Goal: Task Accomplishment & Management: Complete application form

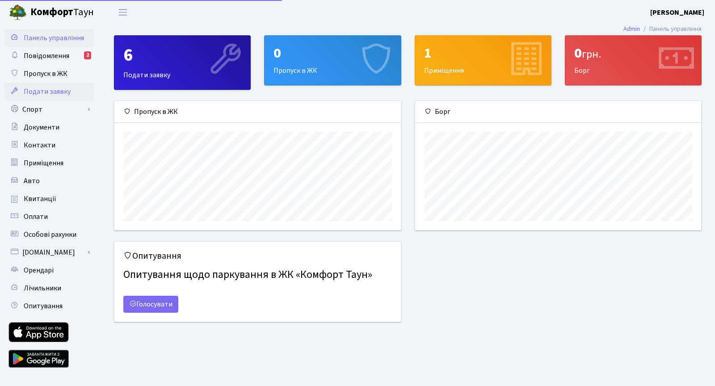
scroll to position [129, 286]
click at [39, 177] on link "Авто" at bounding box center [48, 181] width 89 height 18
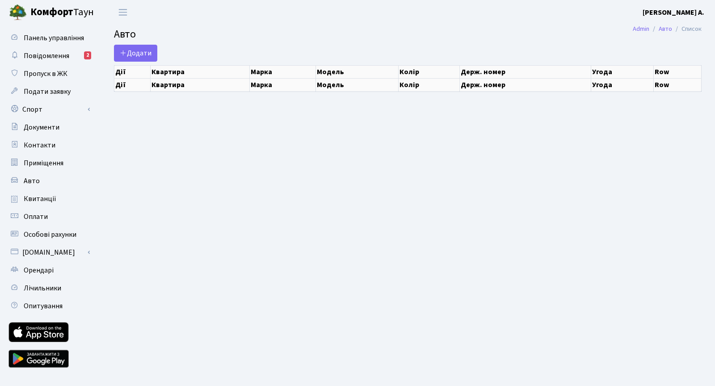
select select "25"
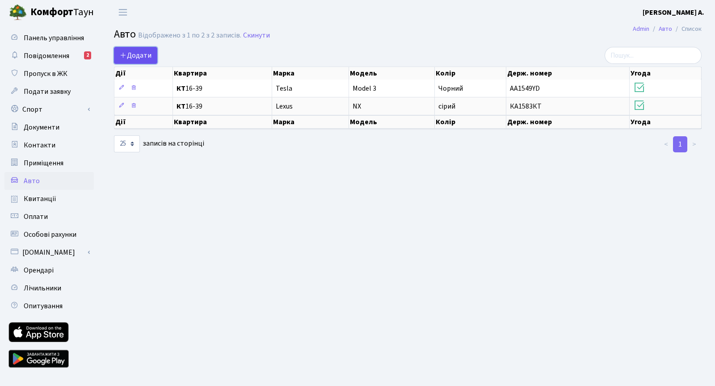
click at [146, 58] on span "Додати" at bounding box center [136, 55] width 32 height 10
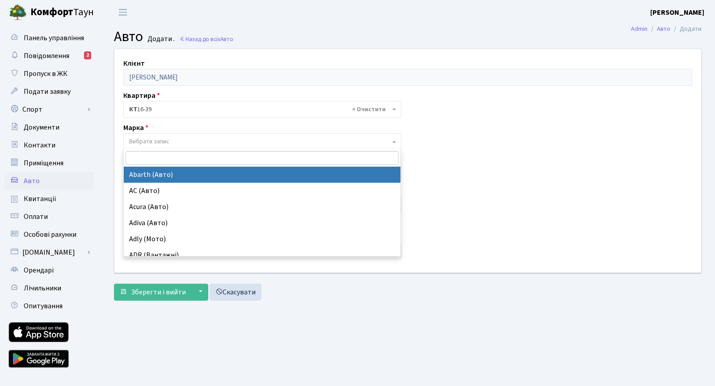
click at [164, 143] on span "Вибрати запис" at bounding box center [149, 141] width 40 height 9
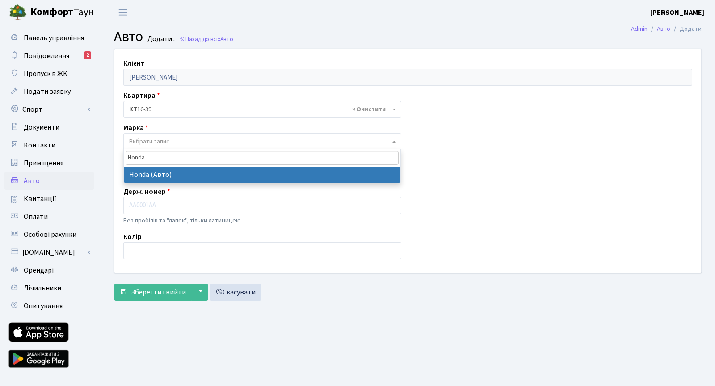
type input "Honda"
select select "57"
select select
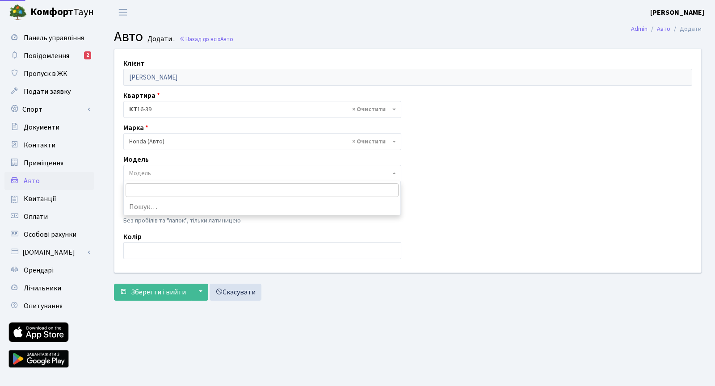
click at [159, 175] on span "Модель" at bounding box center [259, 173] width 261 height 9
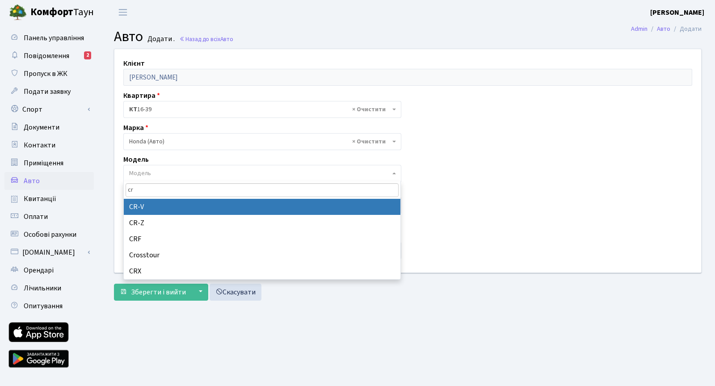
type input "cr"
select select "910"
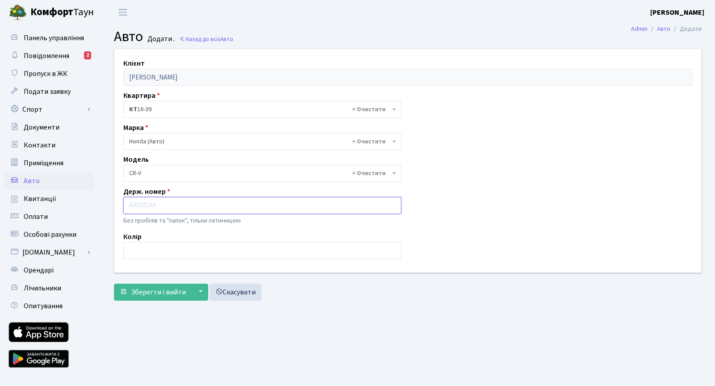
click at [184, 209] on input "text" at bounding box center [262, 205] width 278 height 17
type input "КА1061СІ"
click at [152, 252] on input "text" at bounding box center [262, 250] width 278 height 17
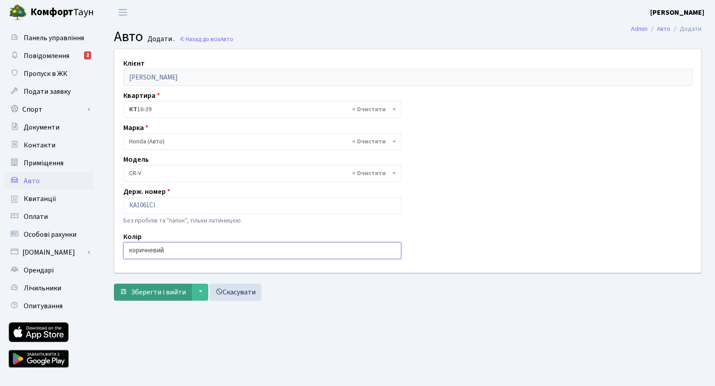
type input "коричневий"
click at [175, 290] on span "Зберегти і вийти" at bounding box center [158, 292] width 55 height 10
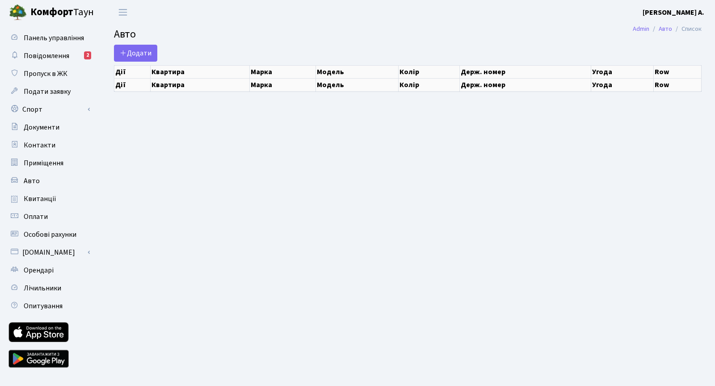
select select "25"
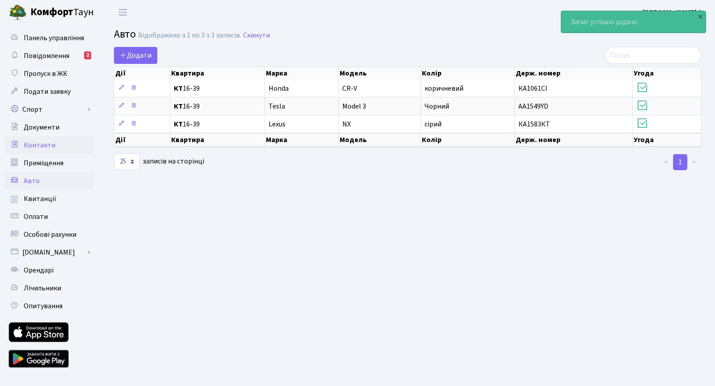
click at [53, 144] on span "Контакти" at bounding box center [40, 145] width 32 height 10
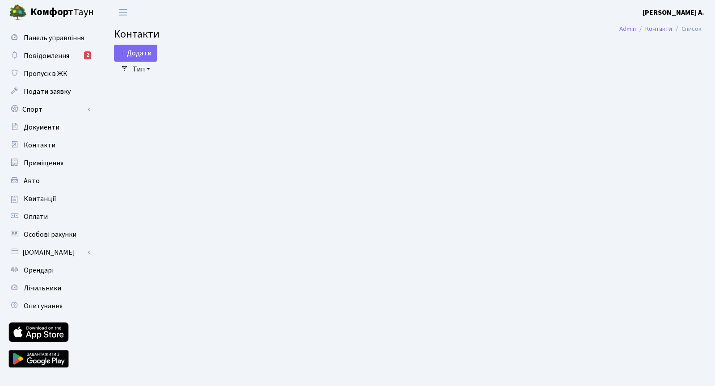
select select "25"
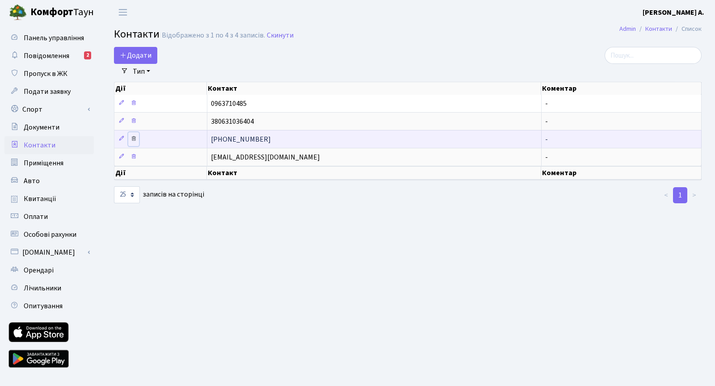
click at [135, 138] on icon at bounding box center [133, 138] width 6 height 6
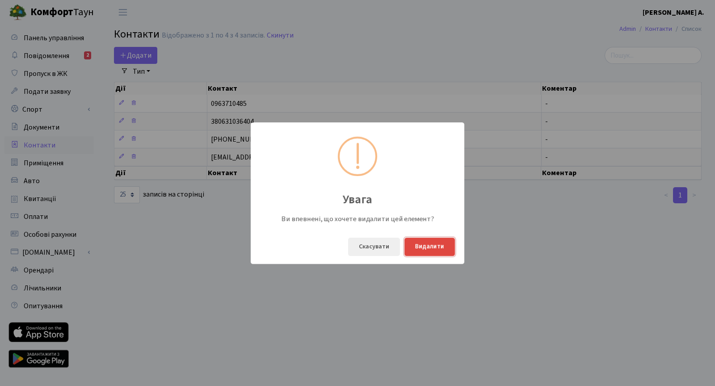
click at [422, 249] on button "Видалити" at bounding box center [429, 247] width 50 height 18
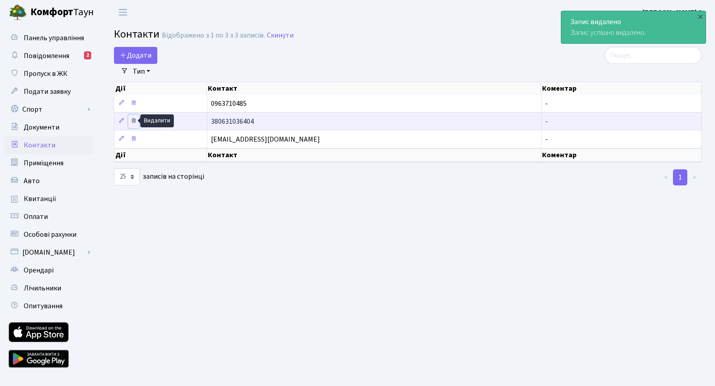
click at [133, 118] on icon at bounding box center [133, 120] width 6 height 6
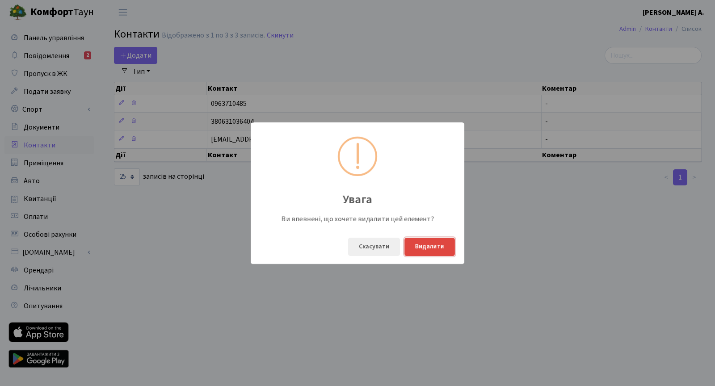
click at [424, 250] on button "Видалити" at bounding box center [429, 247] width 50 height 18
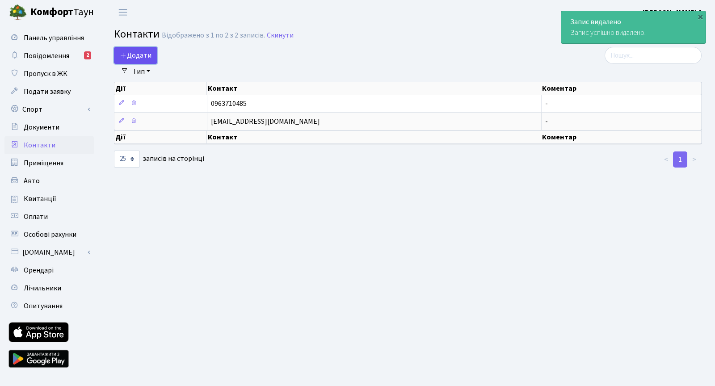
click at [134, 58] on span "Додати" at bounding box center [136, 55] width 32 height 10
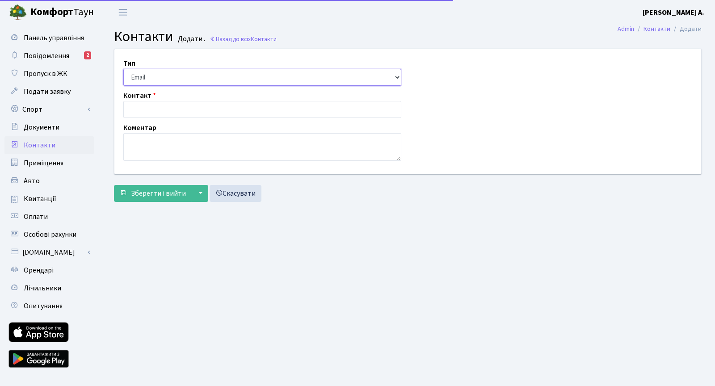
click at [186, 73] on select "Email Телефон" at bounding box center [262, 77] width 278 height 17
select select "1"
click at [123, 69] on select "Email Телефон" at bounding box center [262, 77] width 278 height 17
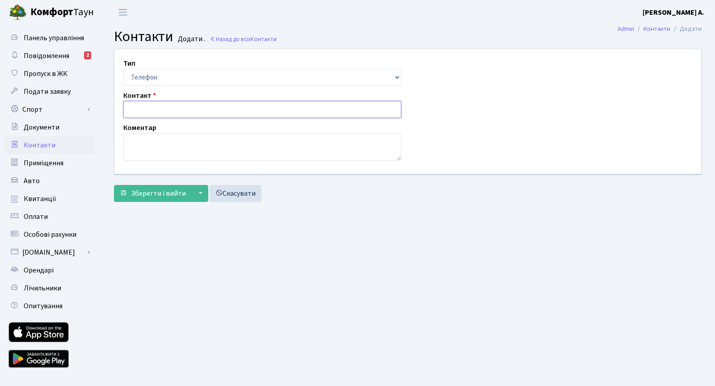
click at [184, 108] on input "text" at bounding box center [262, 109] width 278 height 17
type input "[PHONE_NUMBER]"
click at [162, 194] on span "Зберегти і вийти" at bounding box center [158, 193] width 55 height 10
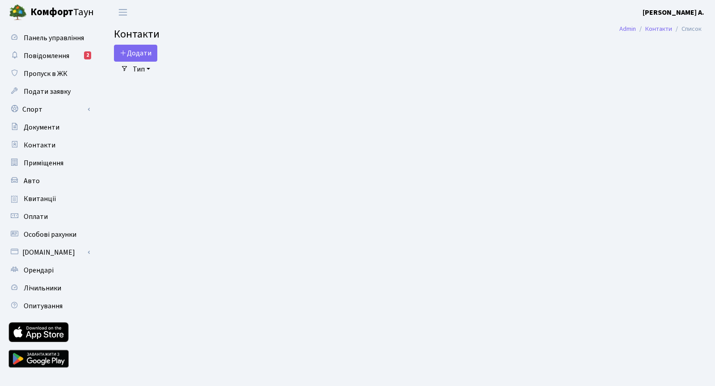
select select "25"
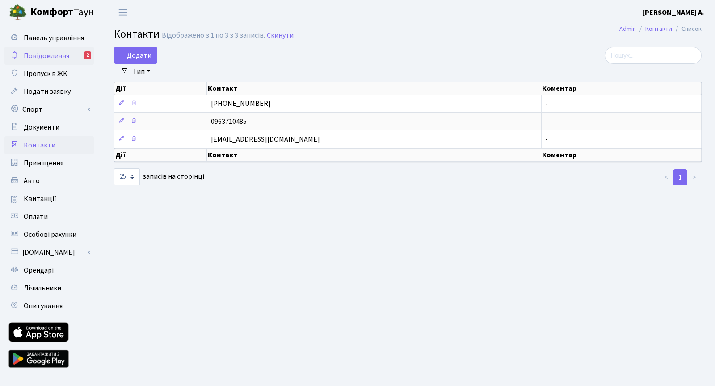
click at [60, 54] on span "Повідомлення" at bounding box center [47, 56] width 46 height 10
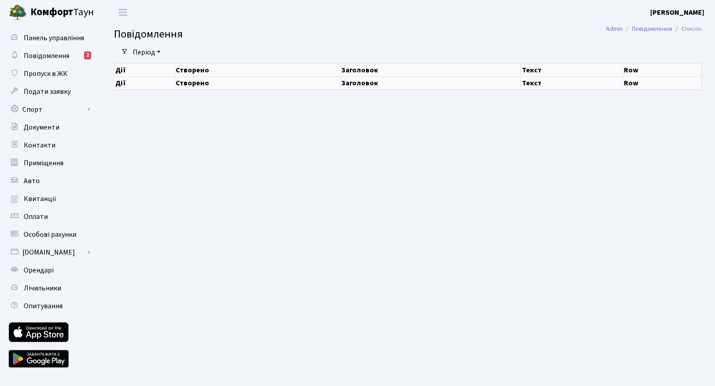
select select "25"
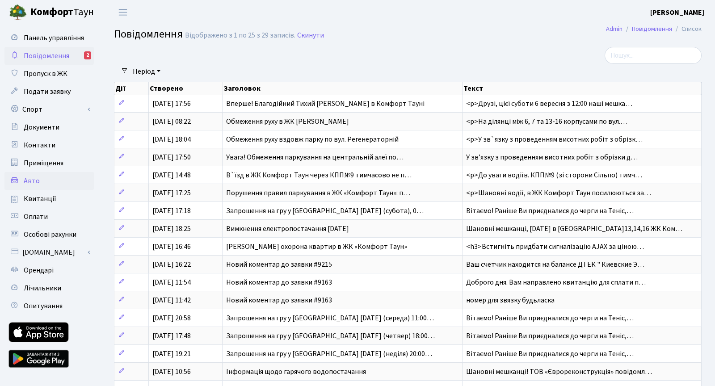
click at [42, 177] on link "Авто" at bounding box center [48, 181] width 89 height 18
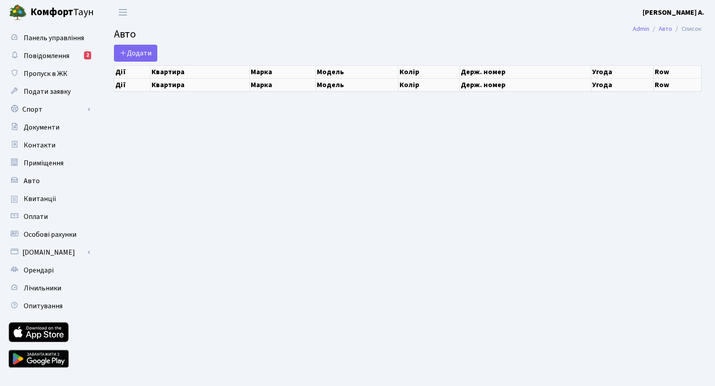
select select "25"
